Goal: Task Accomplishment & Management: Use online tool/utility

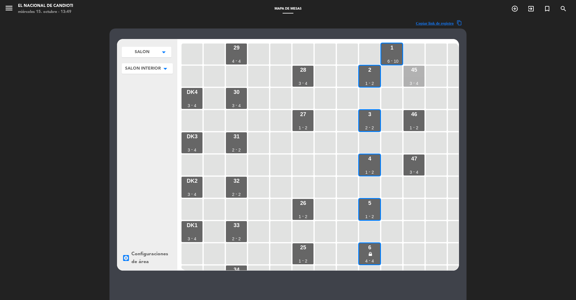
click at [420, 81] on div "45 3 - 4" at bounding box center [414, 76] width 21 height 21
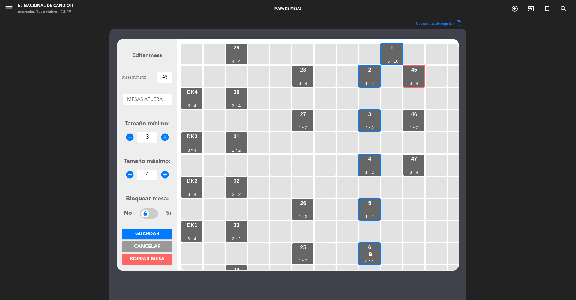
click at [149, 244] on span "Cancelar" at bounding box center [147, 246] width 26 height 5
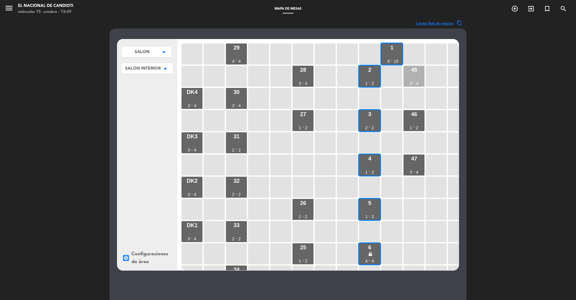
click at [412, 82] on div "3" at bounding box center [411, 83] width 2 height 4
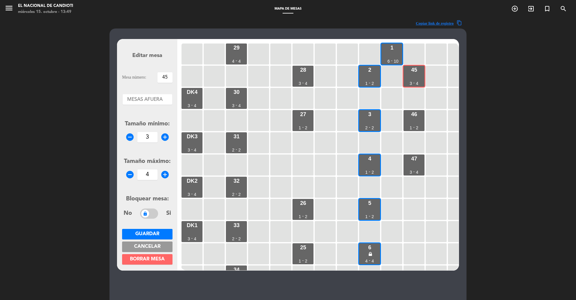
click at [140, 248] on span "Cancelar" at bounding box center [147, 246] width 26 height 5
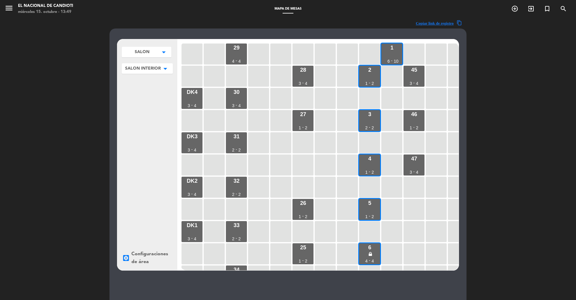
click at [140, 248] on div "SALON arrow_drop_down SALON edit renombrar borrar Agregar SALON INTERIOR arrow_…" at bounding box center [147, 154] width 60 height 231
click at [137, 63] on div "SALON arrow_drop_down SALON edit renombrar borrar Agregar SALON INTERIOR arrow_…" at bounding box center [147, 57] width 51 height 33
click at [138, 67] on span "SALON INTERIOR" at bounding box center [143, 68] width 36 height 6
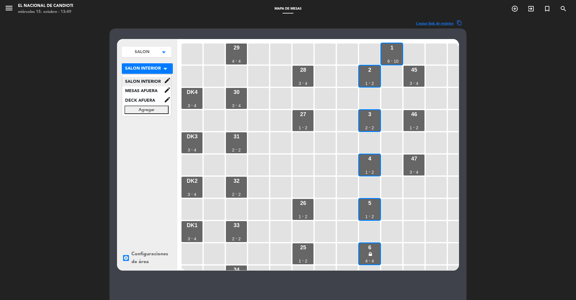
click at [146, 81] on span "SALON INTERIOR" at bounding box center [143, 81] width 42 height 7
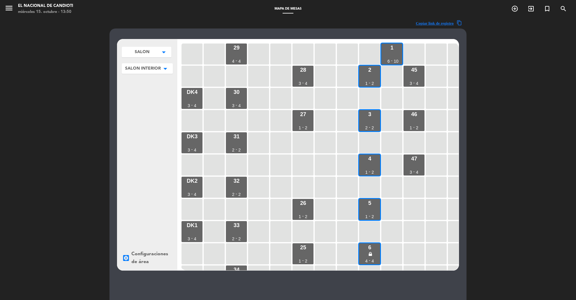
click at [157, 72] on span "SALON INTERIOR" at bounding box center [143, 68] width 36 height 6
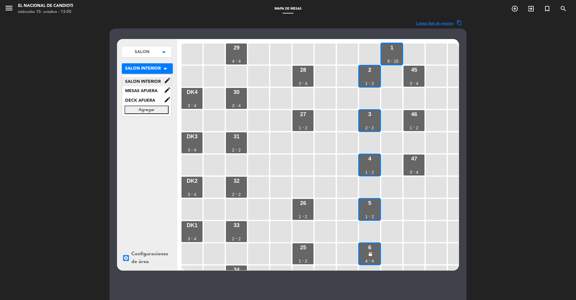
click at [144, 86] on div "SALON INTERIOR edit renombrar borrar" at bounding box center [146, 82] width 49 height 10
click at [143, 81] on span "SALON INTERIOR" at bounding box center [143, 81] width 42 height 7
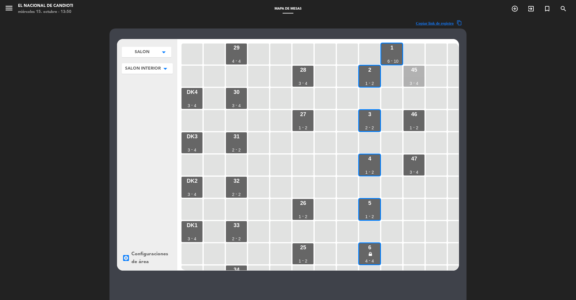
click at [409, 77] on div "45 3 - 4" at bounding box center [414, 76] width 21 height 21
